Goal: Information Seeking & Learning: Check status

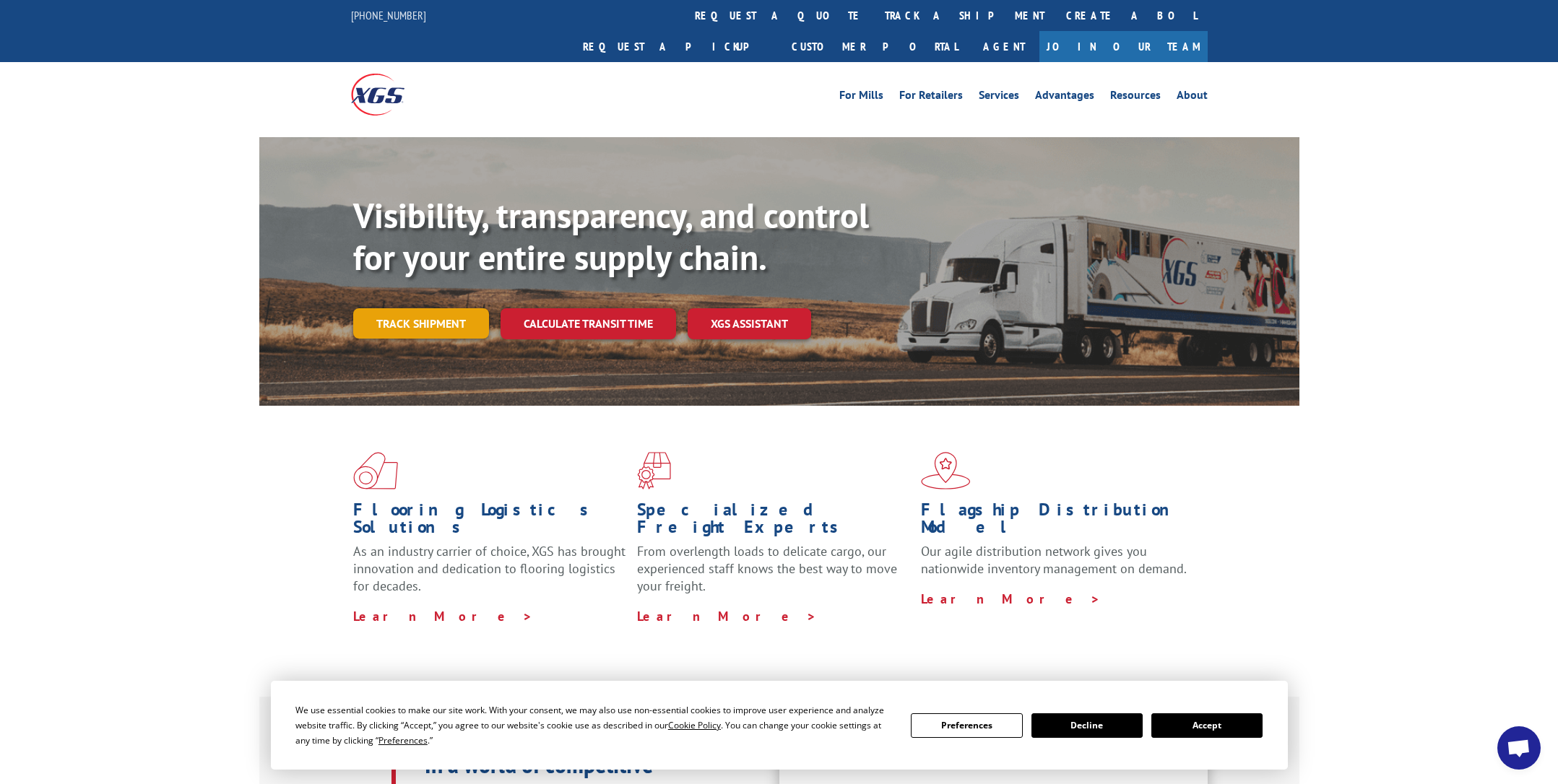
click at [426, 308] on link "Track shipment" at bounding box center [421, 323] width 136 height 30
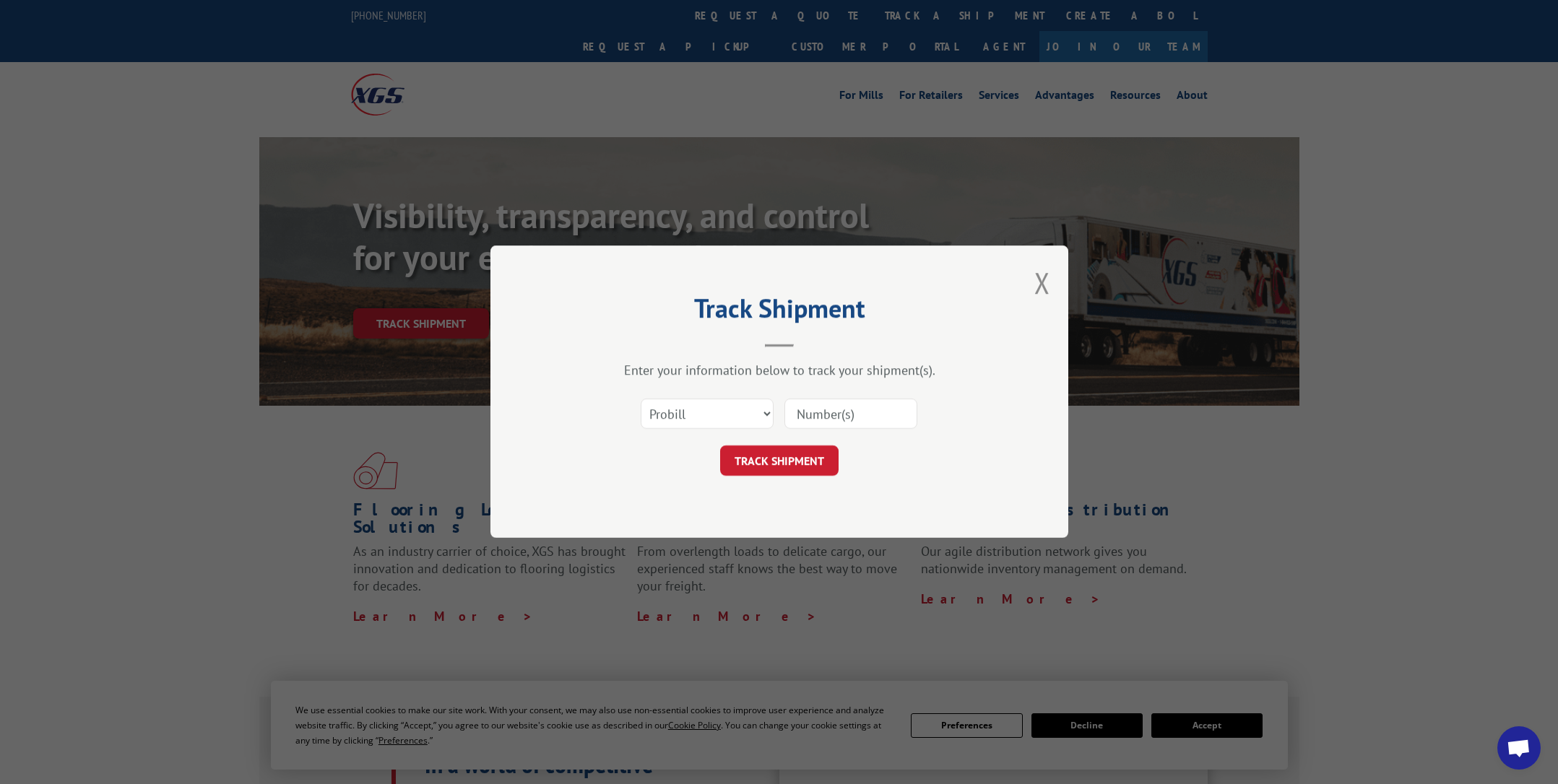
click at [792, 407] on input at bounding box center [850, 414] width 133 height 30
paste input "17059122"
type input "17059122"
click at [791, 474] on button "TRACK SHIPMENT" at bounding box center [779, 460] width 118 height 30
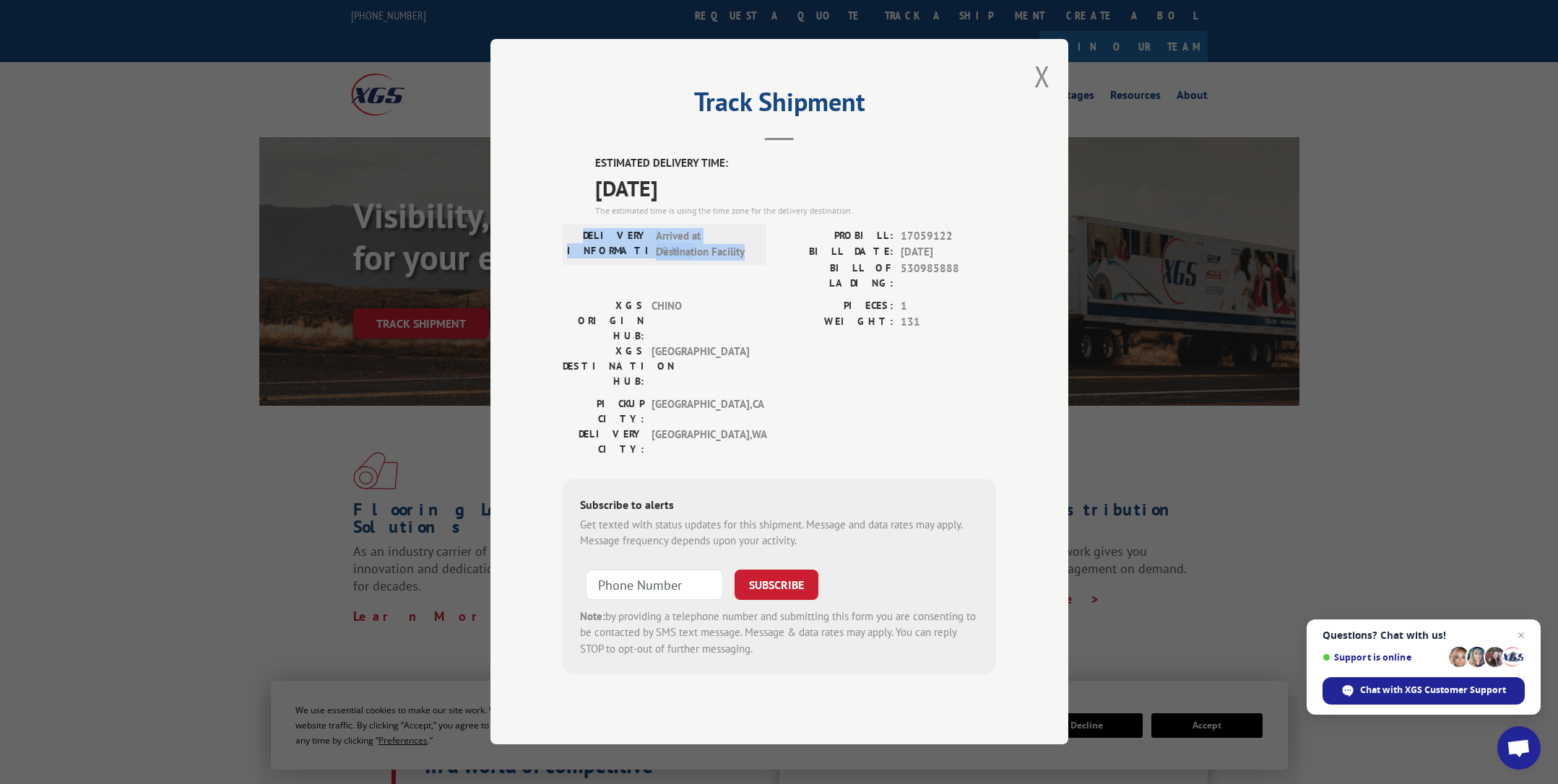
drag, startPoint x: 603, startPoint y: 262, endPoint x: 767, endPoint y: 281, distance: 165.1
click at [767, 281] on div "DELIVERY INFORMATION: Arrived at Destination Facility PROBILL: 17059122 BILL DA…" at bounding box center [779, 263] width 433 height 70
click at [752, 261] on span "Arrived at Destination Facility" at bounding box center [704, 244] width 98 height 33
click at [1046, 95] on button "Close modal" at bounding box center [1041, 76] width 15 height 38
